Goal: Information Seeking & Learning: Learn about a topic

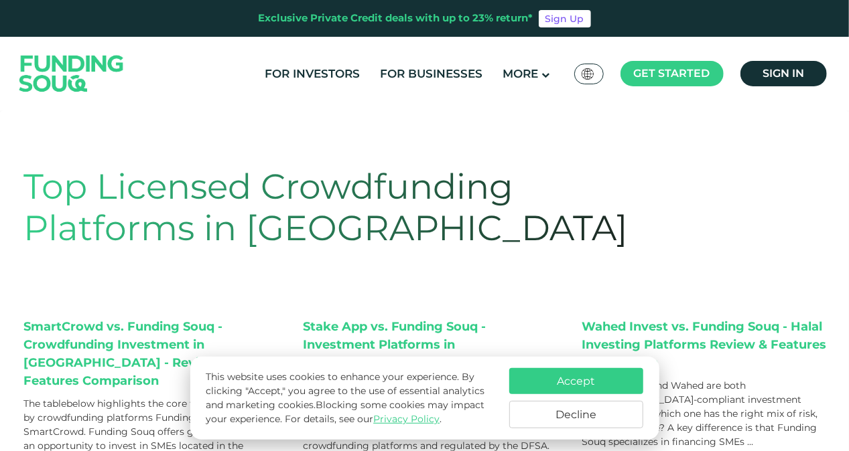
click at [572, 386] on button "Accept" at bounding box center [576, 381] width 134 height 26
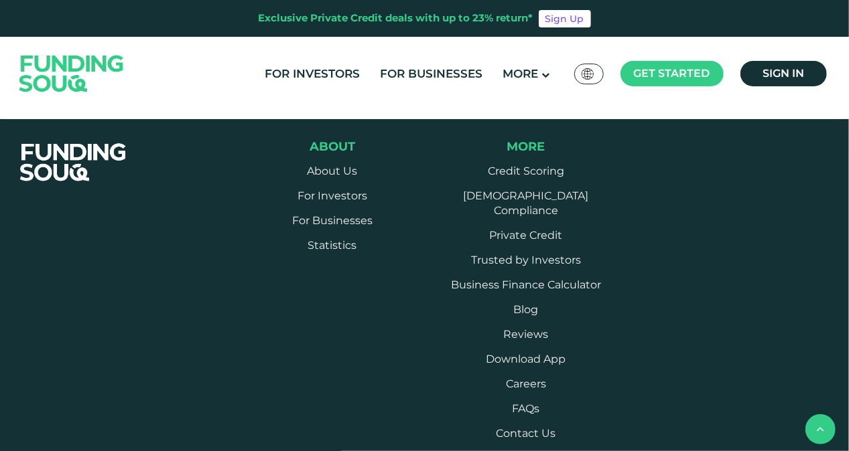
scroll to position [603, 0]
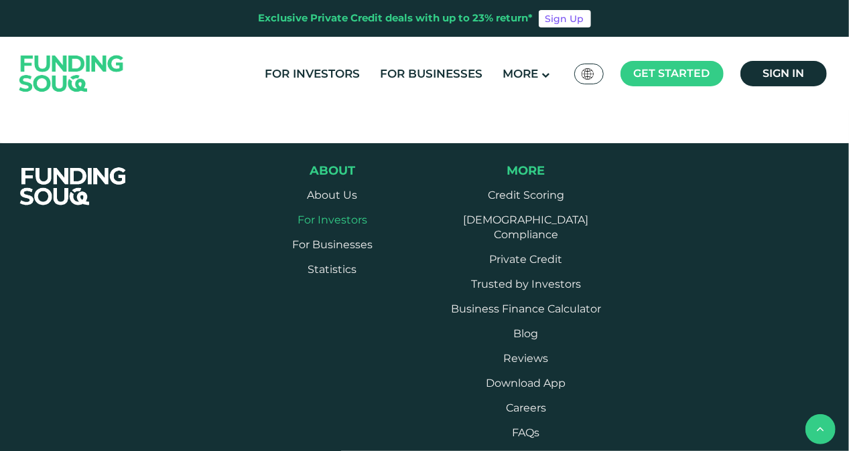
click at [339, 214] on link "For Investors" at bounding box center [332, 220] width 70 height 13
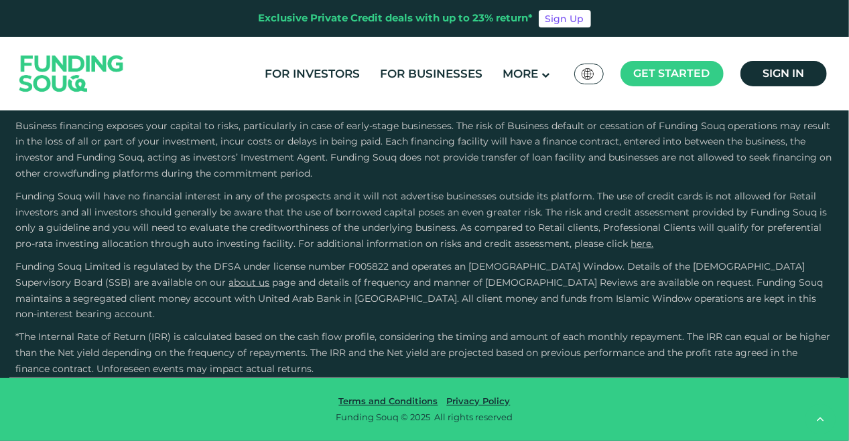
scroll to position [4286, 0]
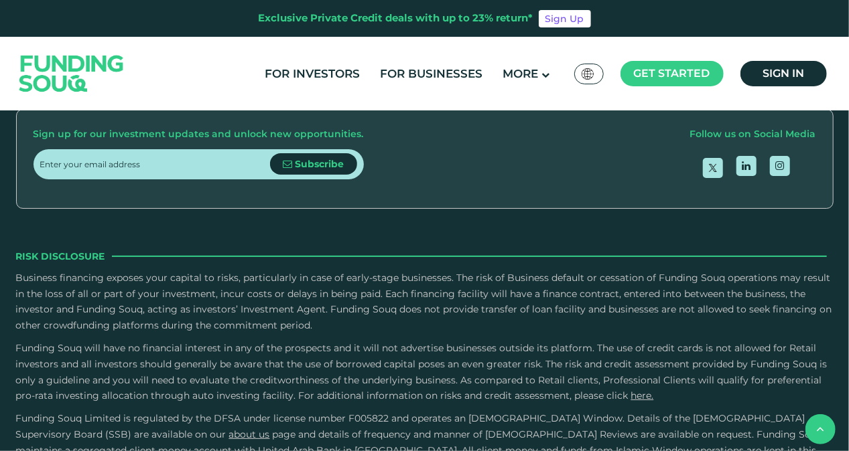
scroll to position [2143, 0]
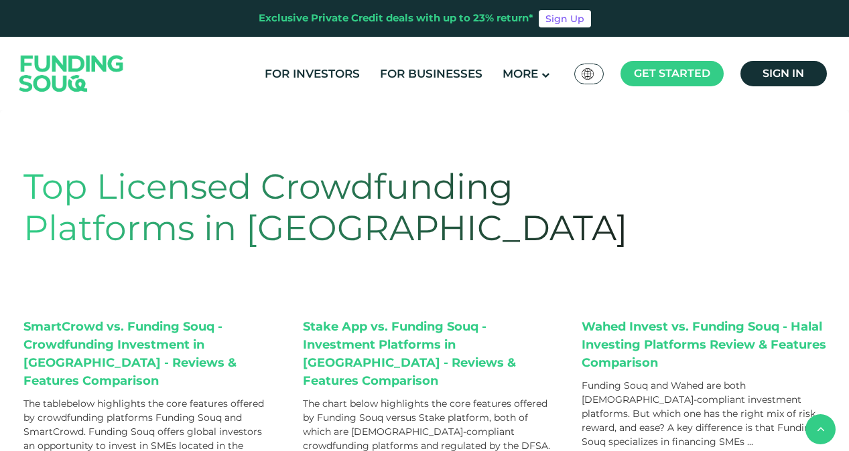
scroll to position [603, 0]
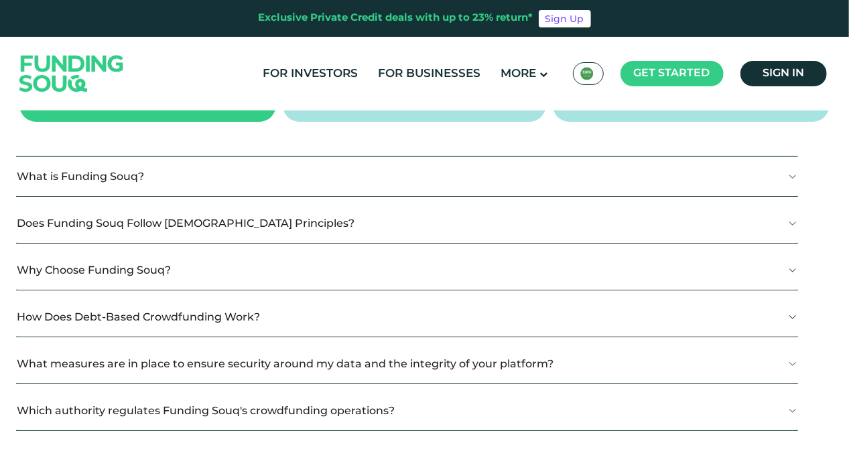
scroll to position [268, 0]
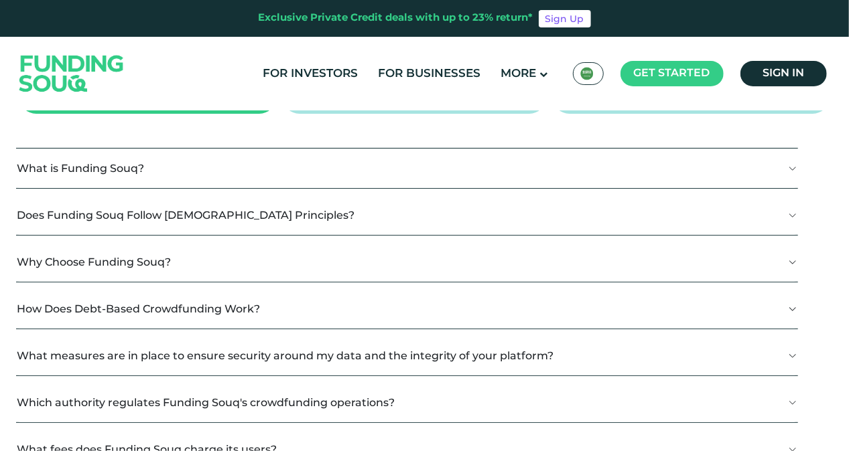
click at [119, 172] on button "What is Funding Souq?" at bounding box center [407, 169] width 782 height 40
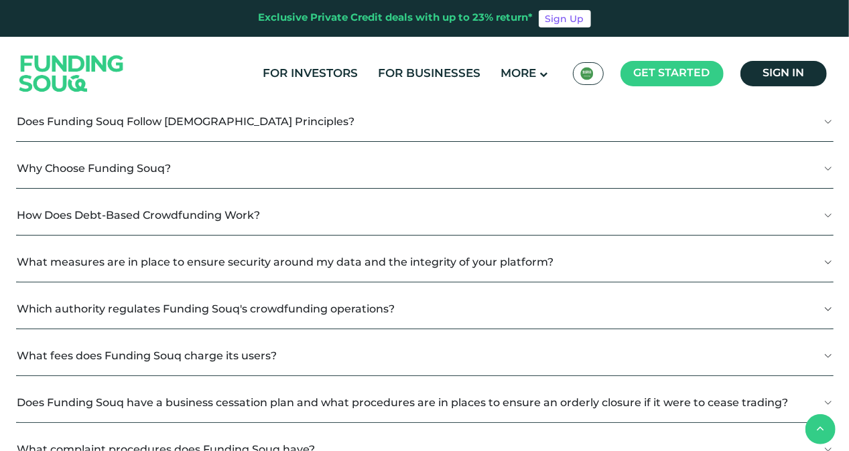
scroll to position [402, 0]
click at [326, 305] on button "Which authority regulates Funding Souq's crowdfunding operations?" at bounding box center [424, 308] width 817 height 40
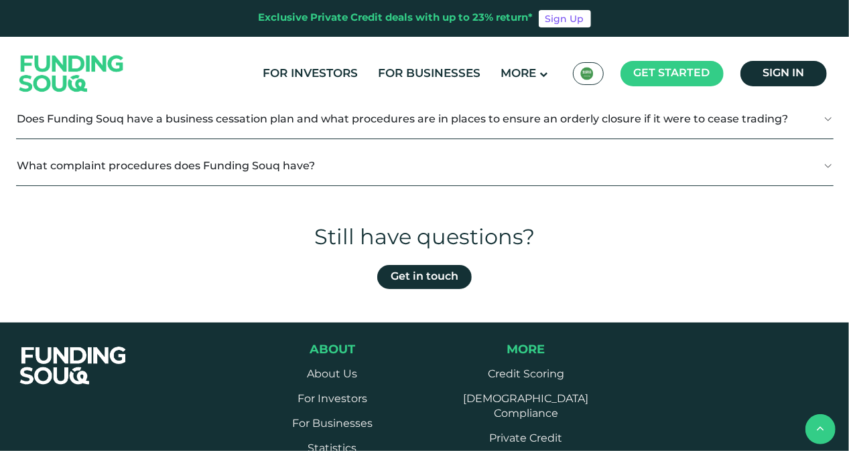
scroll to position [737, 0]
